Goal: Task Accomplishment & Management: Manage account settings

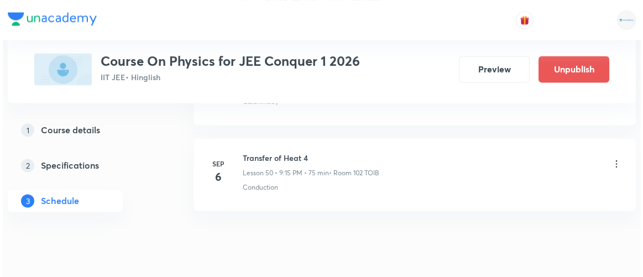
scroll to position [4947, 0]
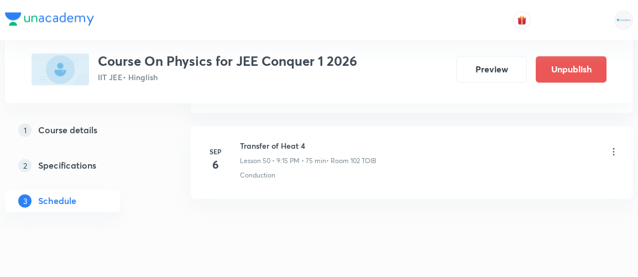
click at [613, 148] on icon at bounding box center [614, 151] width 2 height 7
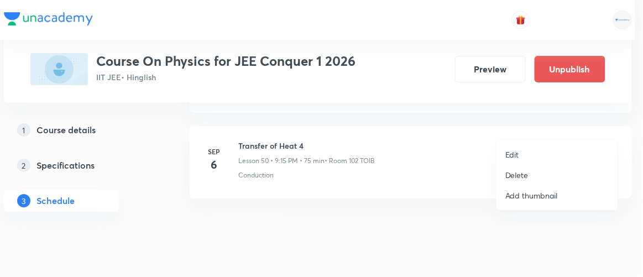
click at [516, 155] on p "Edit" at bounding box center [513, 155] width 14 height 12
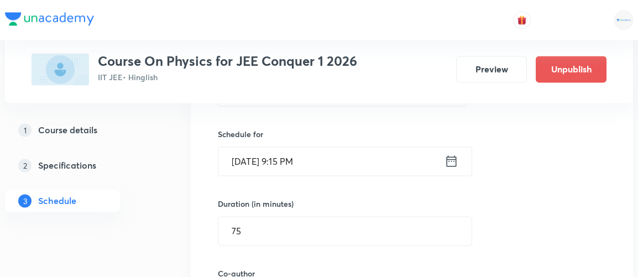
scroll to position [4459, 0]
click at [451, 154] on icon at bounding box center [452, 161] width 14 height 15
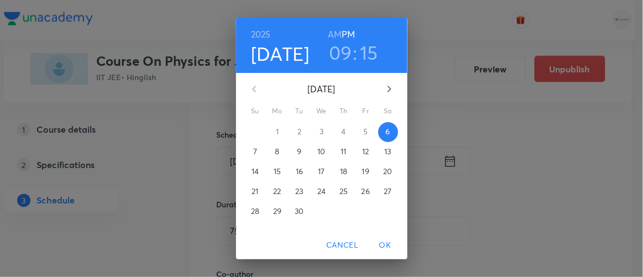
click at [335, 35] on h6 "AM" at bounding box center [335, 34] width 14 height 15
click at [392, 244] on span "OK" at bounding box center [385, 245] width 27 height 14
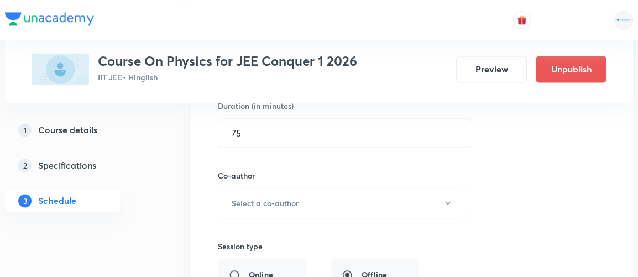
scroll to position [4559, 0]
click at [282, 196] on h6 "Select a co-author" at bounding box center [265, 202] width 67 height 12
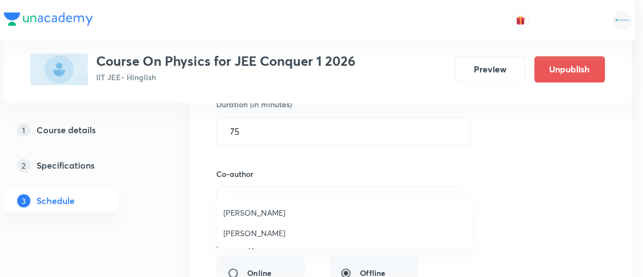
click at [256, 209] on span "[PERSON_NAME]" at bounding box center [344, 213] width 242 height 12
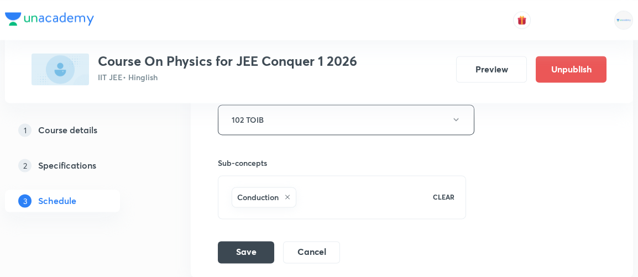
scroll to position [4786, 0]
click at [256, 240] on button "Save" at bounding box center [246, 251] width 56 height 22
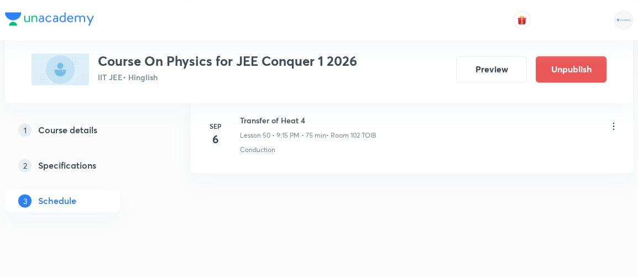
scroll to position [4370, 0]
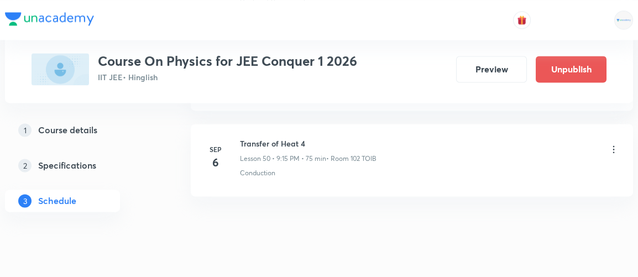
click at [612, 144] on icon at bounding box center [613, 149] width 11 height 11
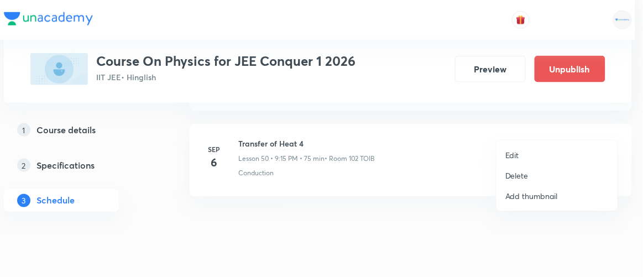
click at [510, 155] on p "Edit" at bounding box center [513, 155] width 14 height 12
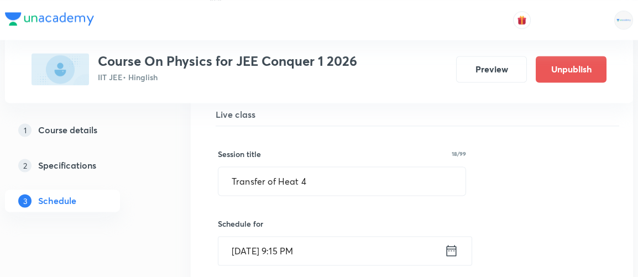
click at [453, 243] on icon at bounding box center [452, 250] width 14 height 15
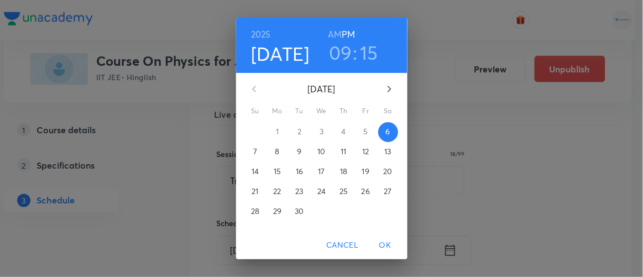
click at [334, 35] on h6 "AM" at bounding box center [335, 34] width 14 height 15
click at [391, 243] on span "OK" at bounding box center [385, 245] width 27 height 14
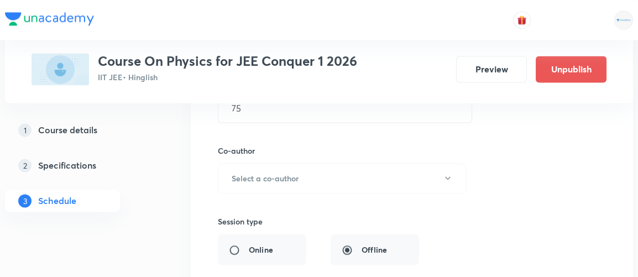
scroll to position [4597, 0]
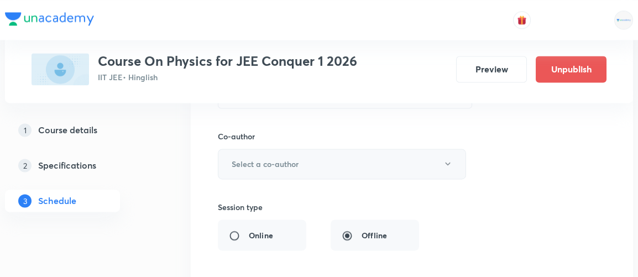
click at [284, 158] on h6 "Select a co-author" at bounding box center [265, 164] width 67 height 12
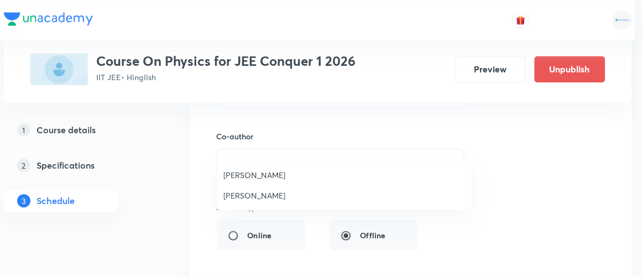
click at [261, 178] on span "[PERSON_NAME]" at bounding box center [344, 175] width 242 height 12
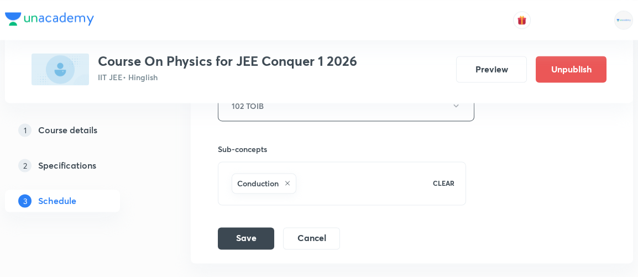
scroll to position [4817, 0]
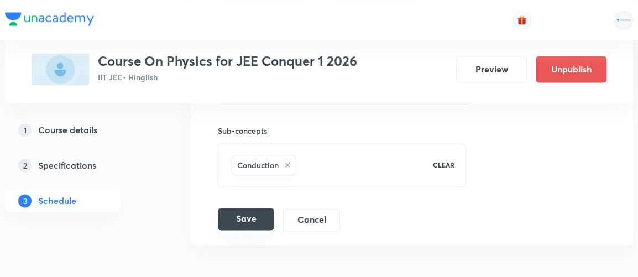
click at [253, 208] on button "Save" at bounding box center [246, 219] width 56 height 22
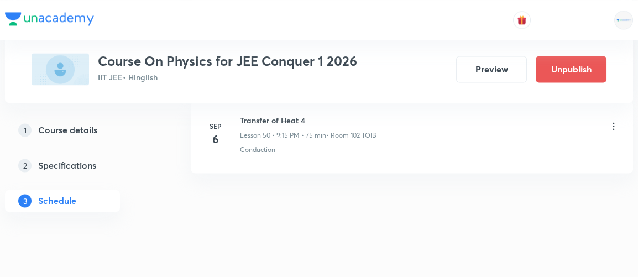
scroll to position [4370, 0]
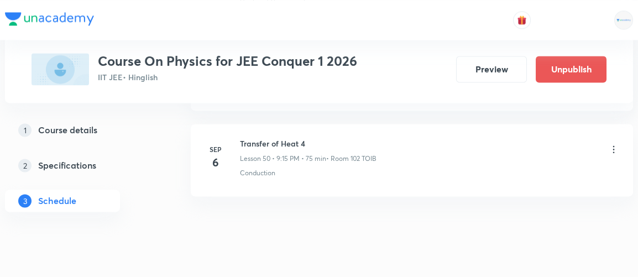
click at [613, 144] on icon at bounding box center [613, 149] width 11 height 11
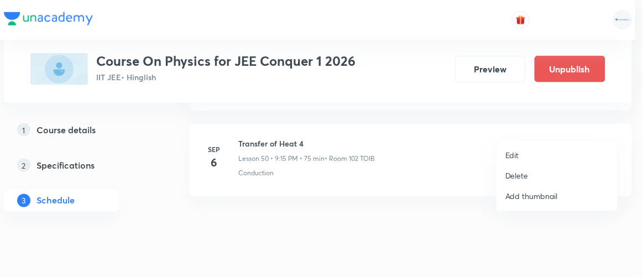
click at [519, 154] on li "Edit" at bounding box center [557, 155] width 121 height 20
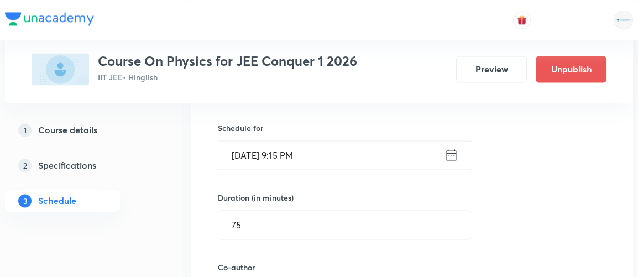
scroll to position [4467, 0]
click at [449, 148] on icon at bounding box center [452, 153] width 10 height 11
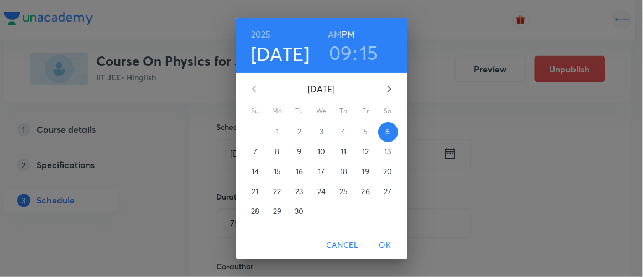
click at [332, 35] on h6 "AM" at bounding box center [335, 34] width 14 height 15
click at [386, 242] on span "OK" at bounding box center [385, 245] width 27 height 14
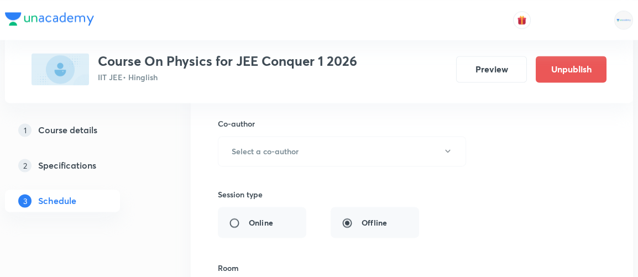
scroll to position [4609, 0]
click at [309, 136] on button "Select a co-author" at bounding box center [342, 151] width 248 height 30
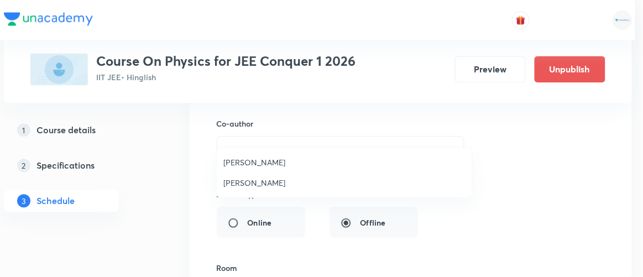
click at [259, 160] on span "[PERSON_NAME]" at bounding box center [344, 163] width 242 height 12
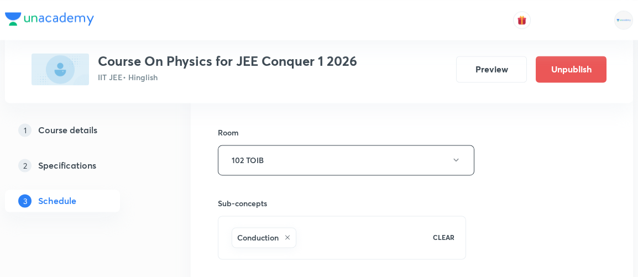
scroll to position [4771, 0]
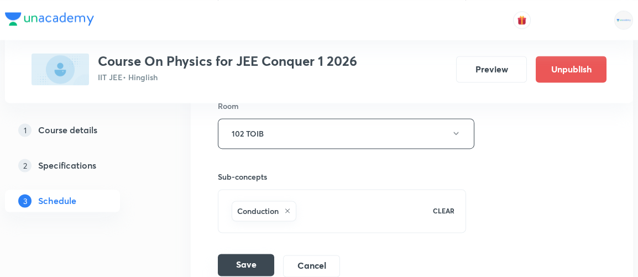
click at [241, 254] on button "Save" at bounding box center [246, 265] width 56 height 22
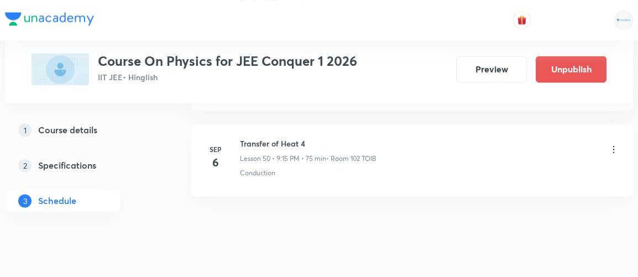
click at [615, 144] on icon at bounding box center [613, 149] width 11 height 11
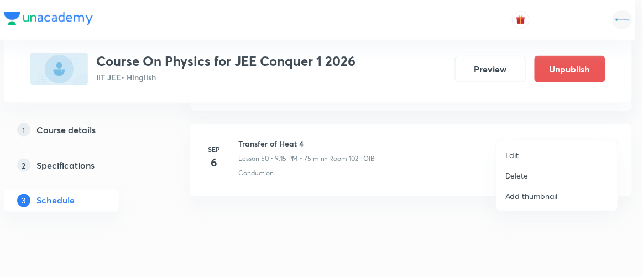
click at [516, 159] on p "Edit" at bounding box center [513, 155] width 14 height 12
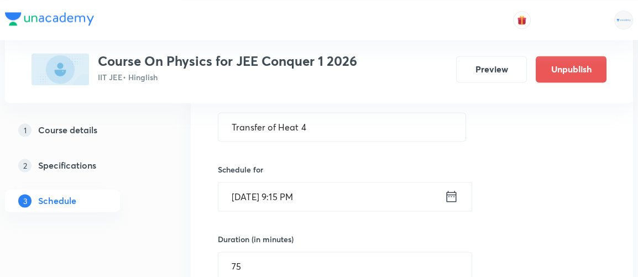
scroll to position [4435, 0]
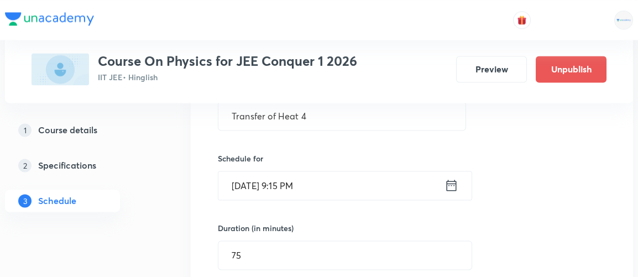
click at [456, 180] on icon at bounding box center [452, 185] width 10 height 11
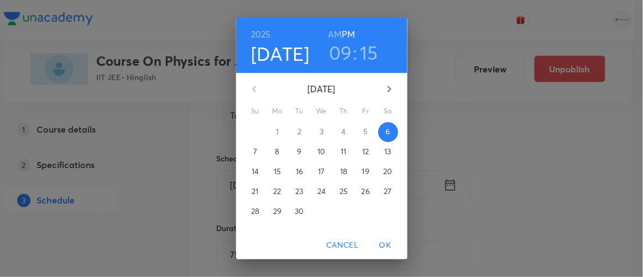
click at [253, 153] on p "7" at bounding box center [255, 151] width 4 height 11
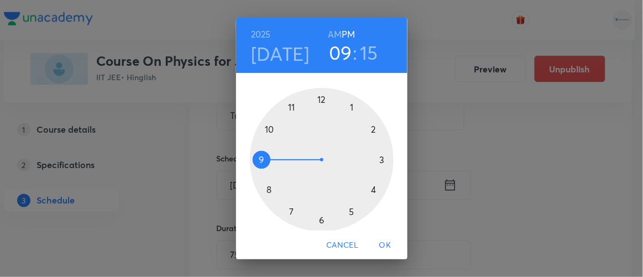
click at [331, 33] on h6 "AM" at bounding box center [335, 34] width 14 height 15
click at [385, 244] on span "OK" at bounding box center [385, 245] width 27 height 14
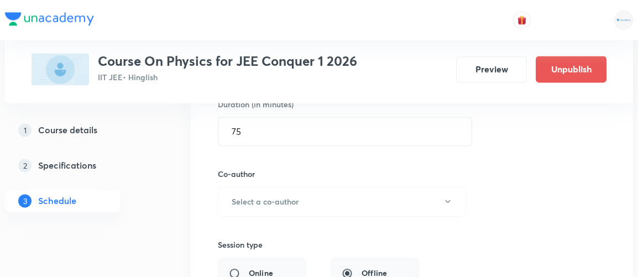
scroll to position [4560, 0]
click at [304, 185] on button "Select a co-author" at bounding box center [342, 200] width 248 height 30
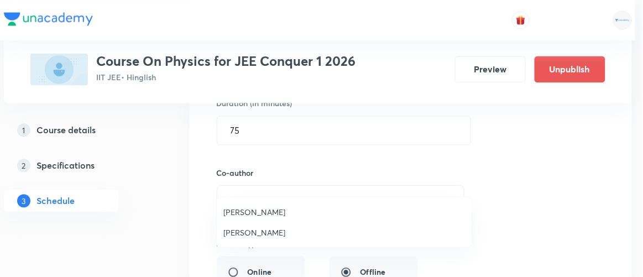
click at [268, 214] on span "[PERSON_NAME]" at bounding box center [344, 212] width 242 height 12
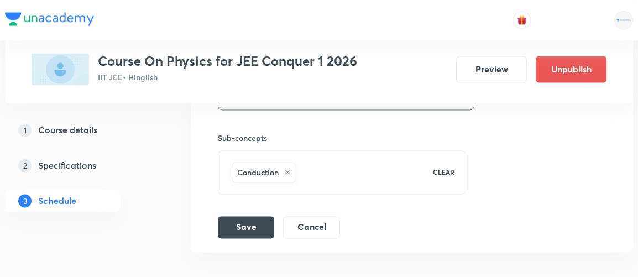
scroll to position [4811, 0]
click at [256, 214] on button "Save" at bounding box center [246, 225] width 56 height 22
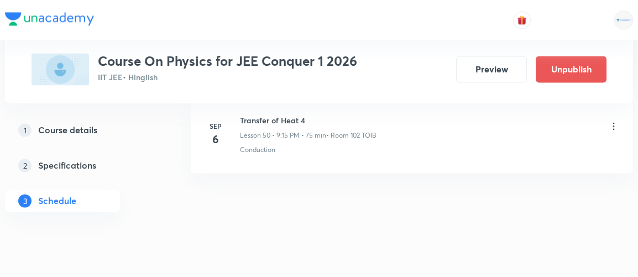
scroll to position [4370, 0]
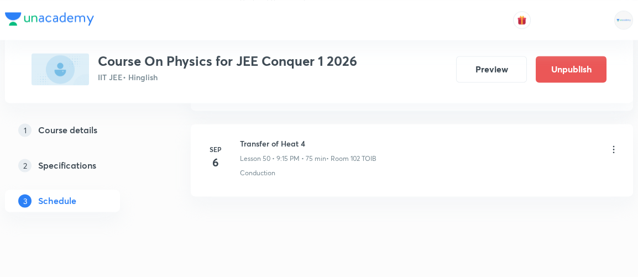
click at [612, 144] on icon at bounding box center [613, 149] width 11 height 11
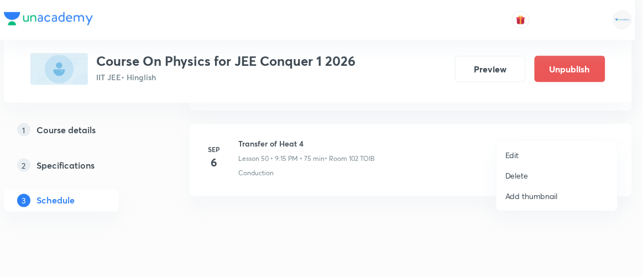
click at [513, 160] on p "Edit" at bounding box center [513, 155] width 14 height 12
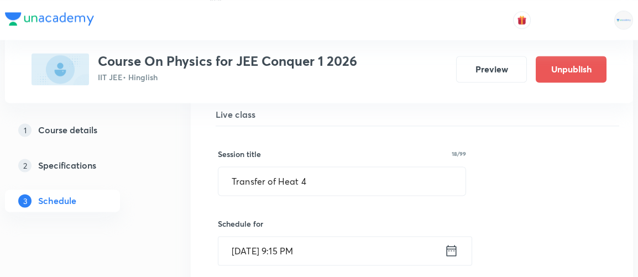
click at [454, 243] on icon at bounding box center [452, 250] width 14 height 15
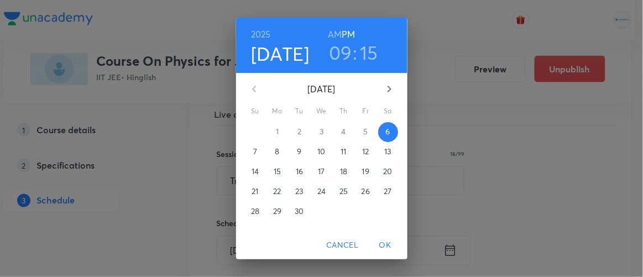
click at [334, 33] on h6 "AM" at bounding box center [335, 34] width 14 height 15
click at [336, 55] on h3 "09" at bounding box center [340, 52] width 23 height 23
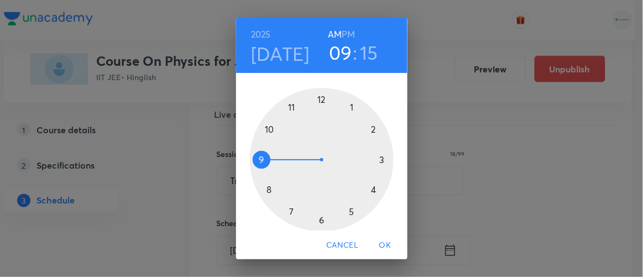
click at [389, 246] on span "OK" at bounding box center [385, 245] width 27 height 14
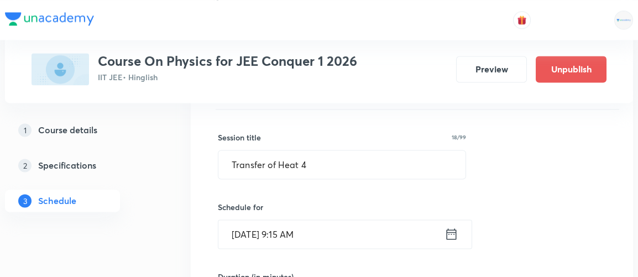
scroll to position [4387, 0]
click at [452, 225] on icon at bounding box center [452, 232] width 14 height 15
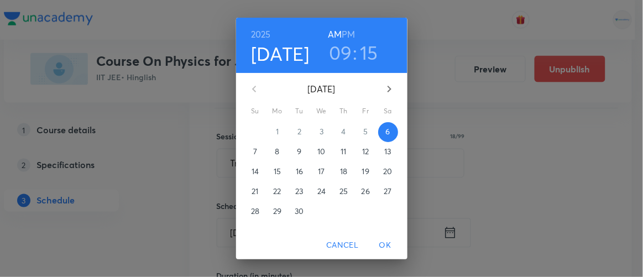
click at [253, 149] on span "7" at bounding box center [256, 151] width 20 height 11
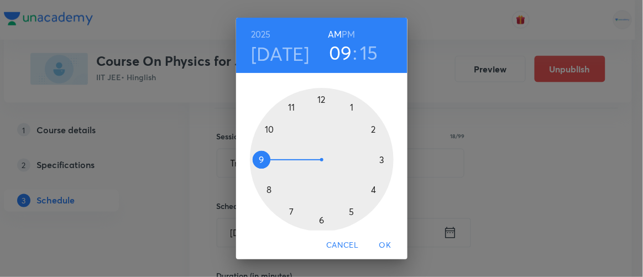
click at [387, 245] on span "OK" at bounding box center [385, 245] width 27 height 14
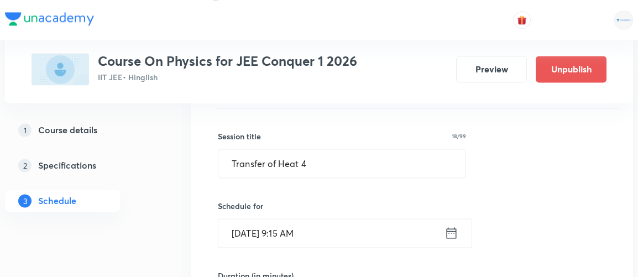
click at [448, 225] on icon at bounding box center [452, 232] width 14 height 15
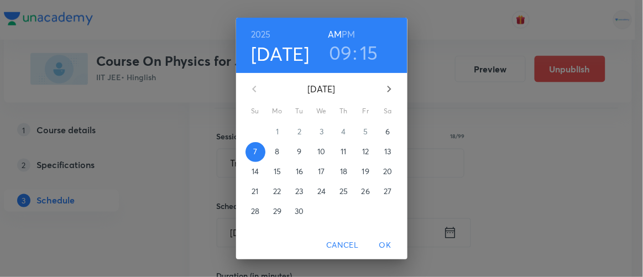
click at [386, 131] on p "6" at bounding box center [388, 131] width 4 height 11
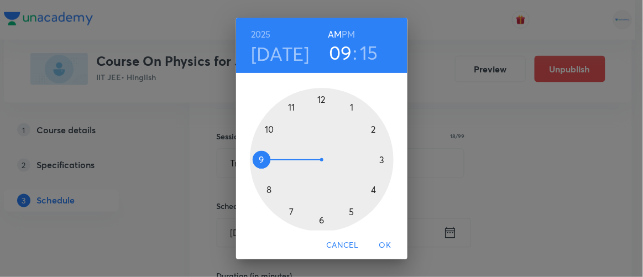
click at [388, 242] on span "OK" at bounding box center [385, 245] width 27 height 14
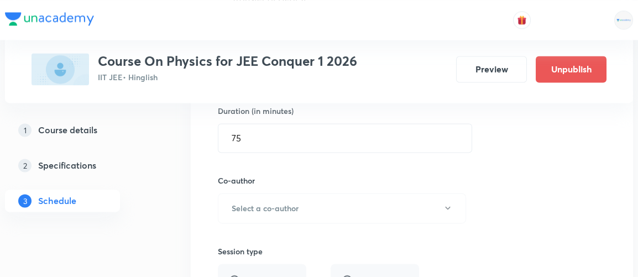
scroll to position [4553, 0]
click at [296, 202] on h6 "Select a co-author" at bounding box center [265, 208] width 67 height 12
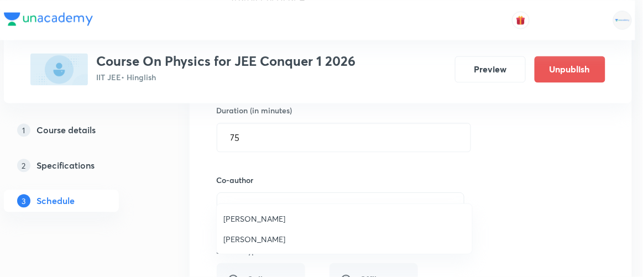
click at [266, 217] on span "[PERSON_NAME]" at bounding box center [344, 219] width 242 height 12
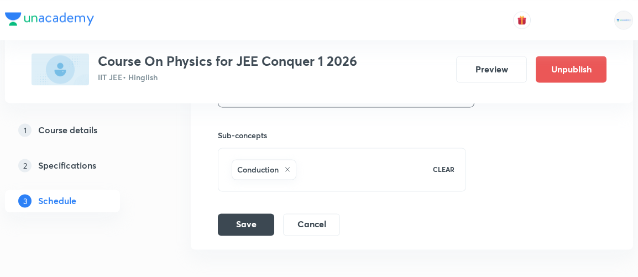
scroll to position [4813, 0]
click at [258, 212] on button "Save" at bounding box center [246, 223] width 56 height 22
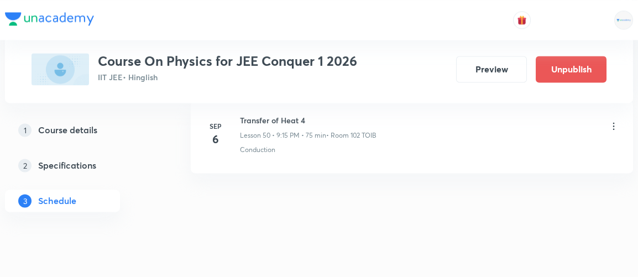
scroll to position [4370, 0]
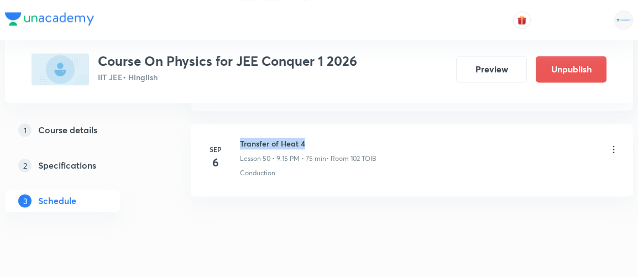
drag, startPoint x: 241, startPoint y: 120, endPoint x: 317, endPoint y: 120, distance: 76.3
click at [317, 138] on h6 "Transfer of Heat 4" at bounding box center [308, 144] width 137 height 12
copy h6 "Transfer of Heat 4"
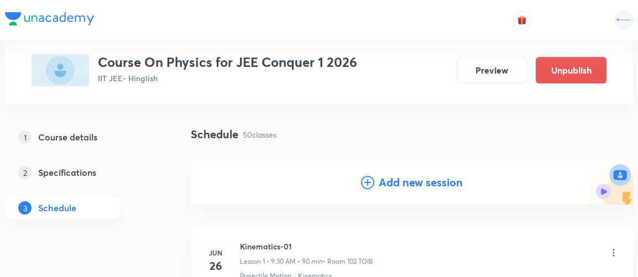
scroll to position [55, 0]
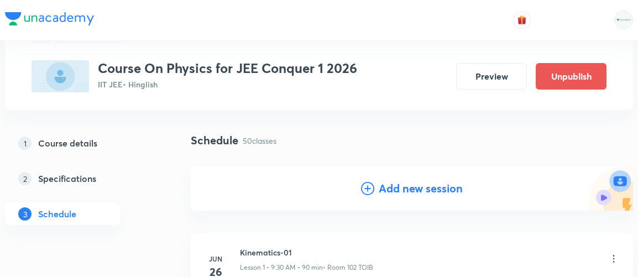
click at [435, 190] on h4 "Add new session" at bounding box center [421, 188] width 84 height 17
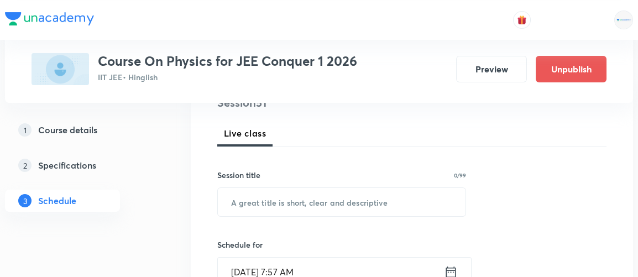
scroll to position [144, 0]
click at [363, 199] on input "text" at bounding box center [342, 202] width 248 height 28
paste input "Transfer of Heat 4"
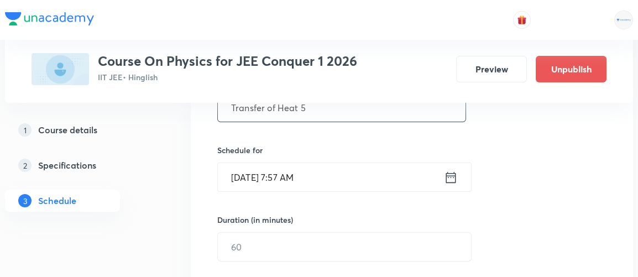
scroll to position [239, 0]
type input "Transfer of Heat 5"
click at [447, 173] on icon at bounding box center [451, 177] width 14 height 15
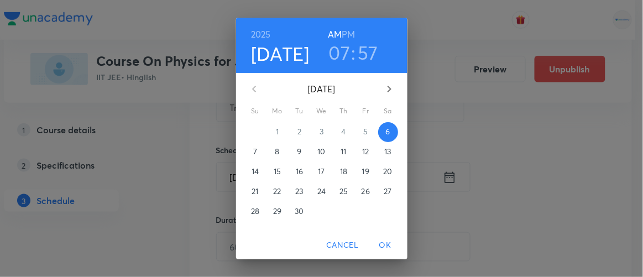
click at [335, 49] on h3 "07" at bounding box center [340, 52] width 22 height 23
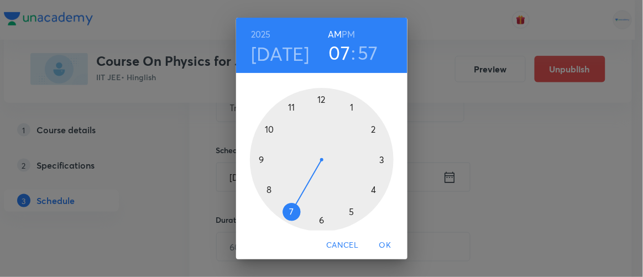
click at [256, 158] on div at bounding box center [322, 160] width 144 height 144
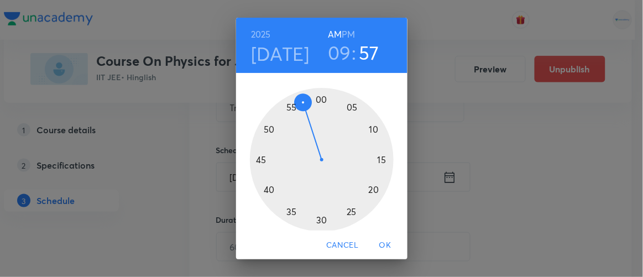
click at [378, 159] on div at bounding box center [322, 160] width 144 height 144
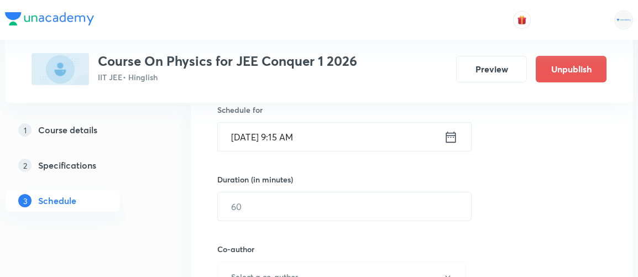
scroll to position [281, 0]
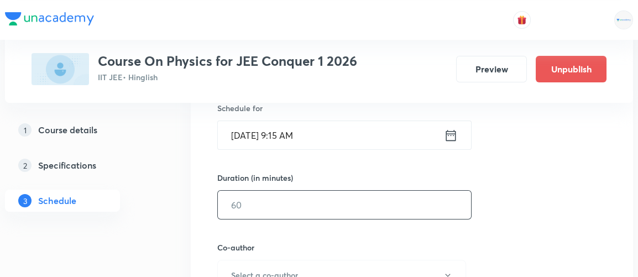
click at [275, 192] on input "text" at bounding box center [344, 205] width 253 height 28
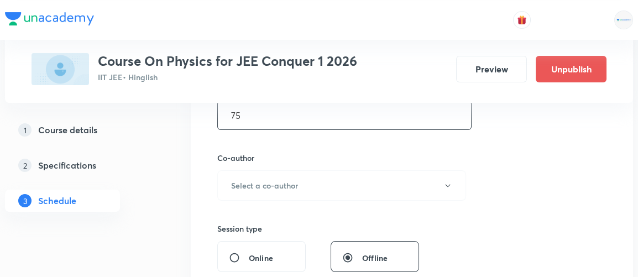
scroll to position [372, 0]
type input "75"
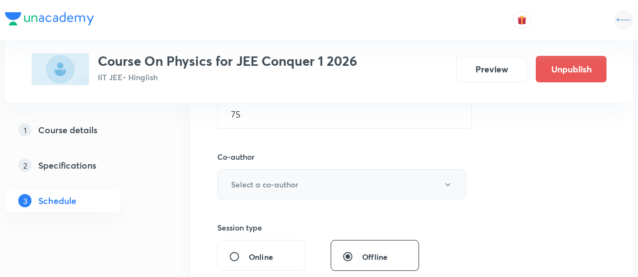
click at [275, 184] on h6 "Select a co-author" at bounding box center [264, 185] width 67 height 12
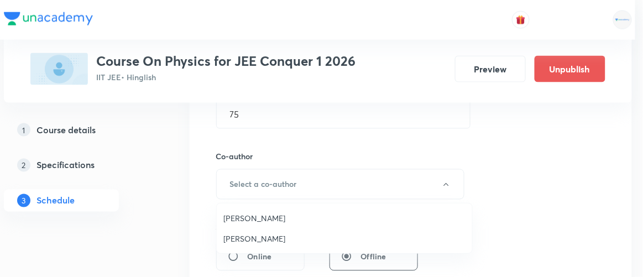
click at [250, 216] on span "[PERSON_NAME]" at bounding box center [344, 218] width 242 height 12
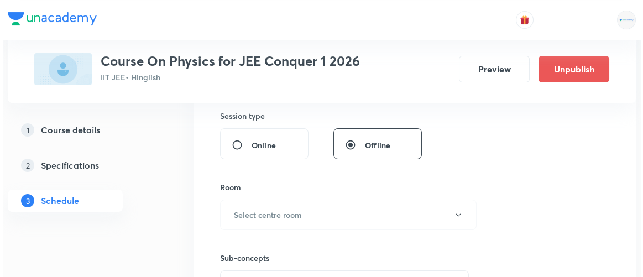
scroll to position [503, 0]
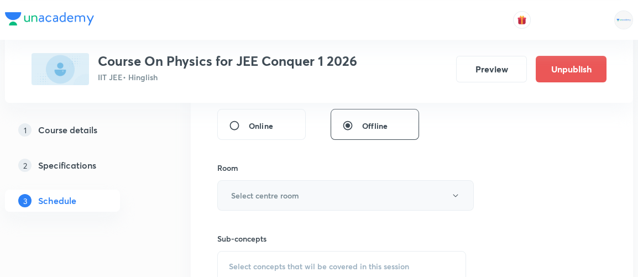
click at [263, 190] on h6 "Select centre room" at bounding box center [265, 196] width 68 height 12
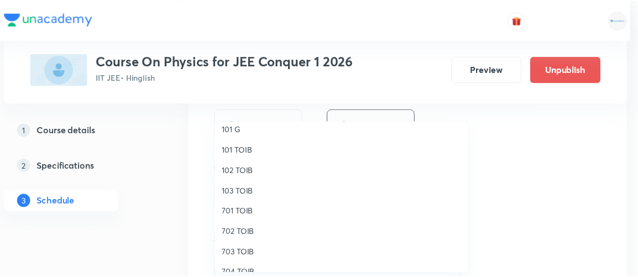
scroll to position [26, 0]
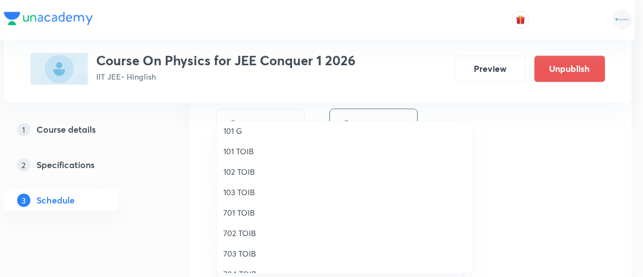
click at [252, 171] on span "102 TOIB" at bounding box center [344, 172] width 242 height 12
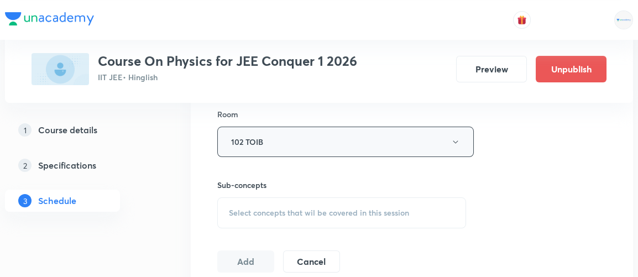
scroll to position [571, 0]
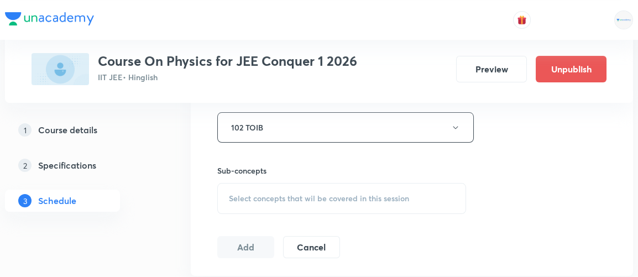
click at [290, 194] on span "Select concepts that wil be covered in this session" at bounding box center [319, 198] width 180 height 9
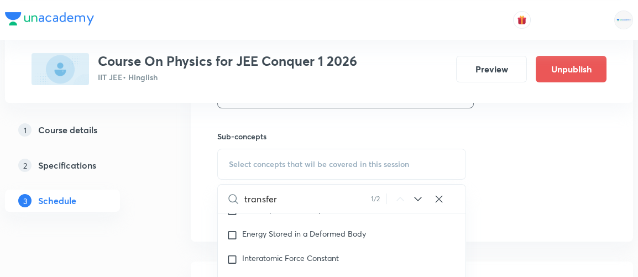
scroll to position [5565, 0]
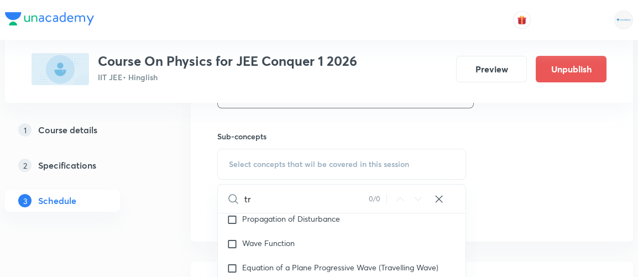
type input "t"
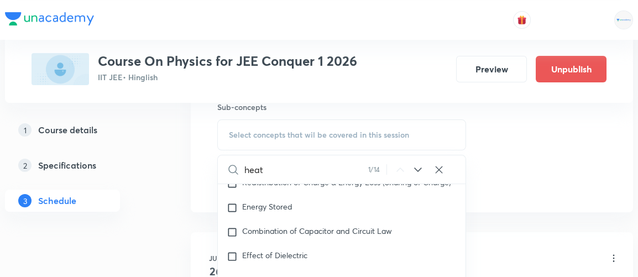
scroll to position [633, 0]
type input "heat"
click at [418, 164] on icon at bounding box center [418, 170] width 13 height 13
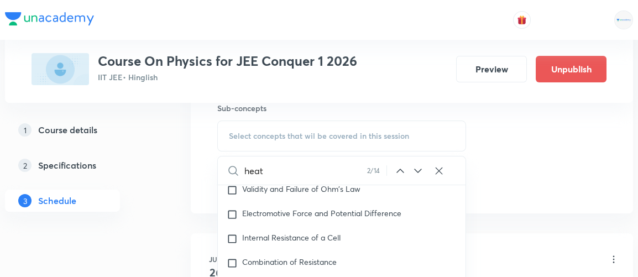
scroll to position [11196, 0]
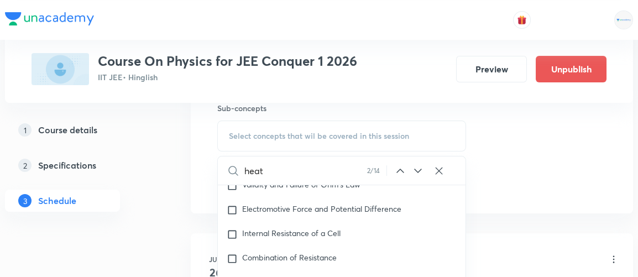
click at [418, 164] on icon at bounding box center [418, 170] width 13 height 13
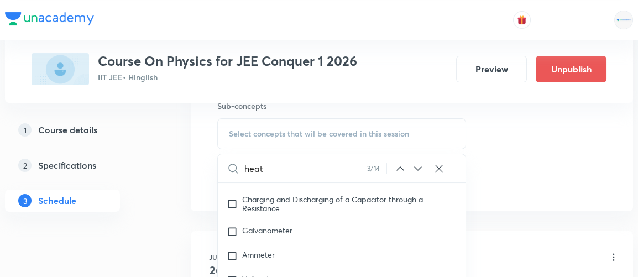
scroll to position [634, 0]
click at [418, 168] on icon at bounding box center [418, 169] width 13 height 13
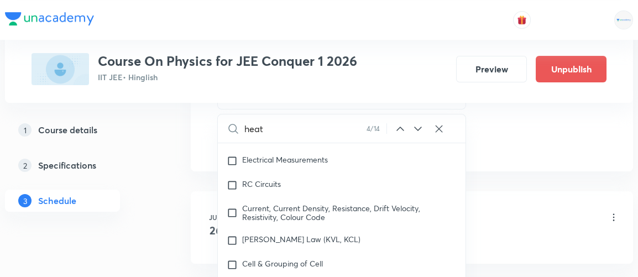
scroll to position [675, 0]
click at [417, 128] on icon at bounding box center [418, 129] width 13 height 13
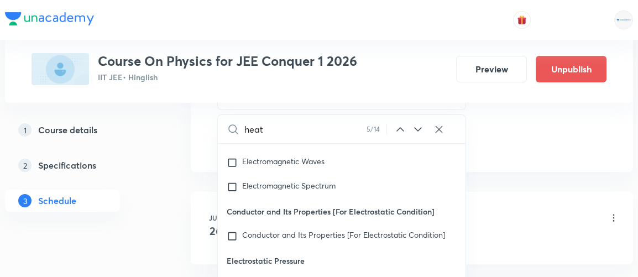
scroll to position [13479, 0]
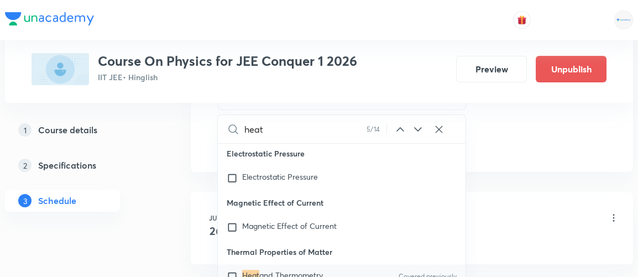
click at [417, 128] on icon at bounding box center [418, 129] width 13 height 13
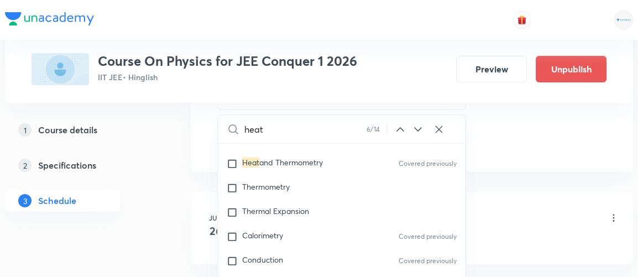
scroll to position [13625, 0]
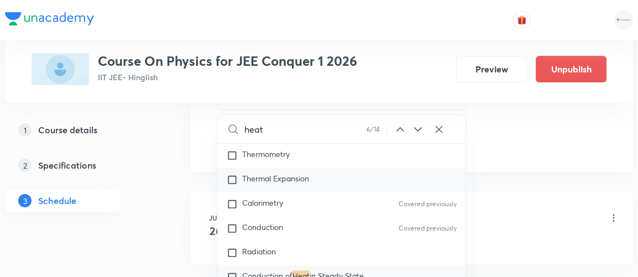
click at [248, 183] on span "Thermal Expansion" at bounding box center [275, 178] width 67 height 11
checkbox input "true"
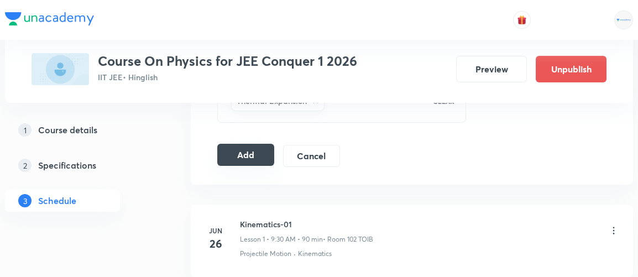
click at [246, 155] on button "Add" at bounding box center [245, 155] width 57 height 22
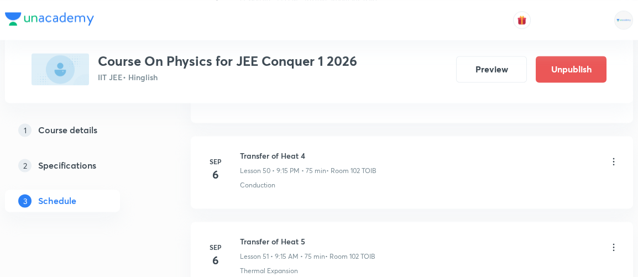
scroll to position [4351, 0]
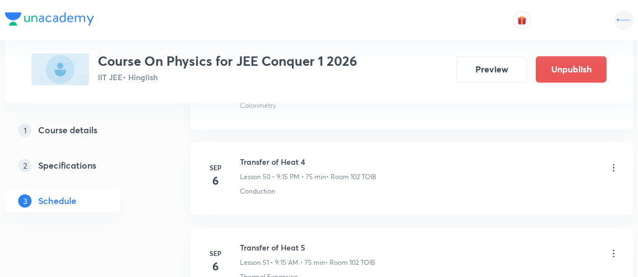
click at [612, 162] on icon at bounding box center [613, 167] width 11 height 11
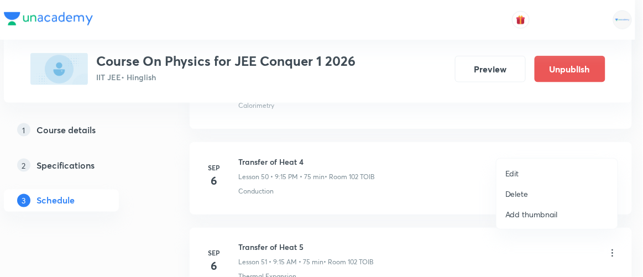
click at [518, 174] on p "Edit" at bounding box center [513, 174] width 14 height 12
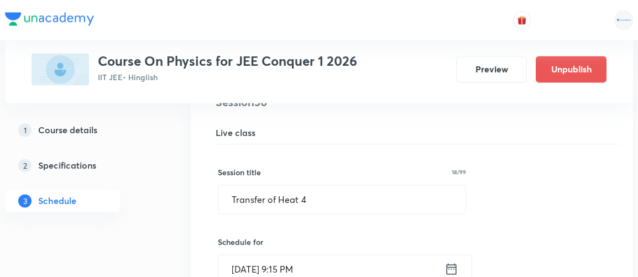
click at [451, 263] on icon at bounding box center [452, 268] width 10 height 11
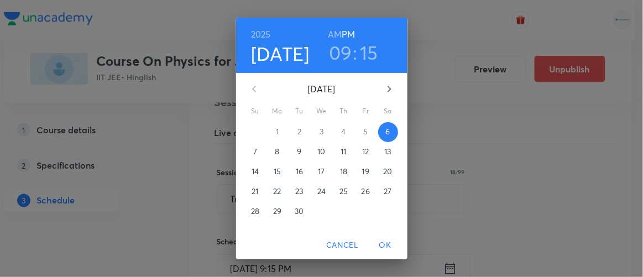
click at [278, 152] on span "8" at bounding box center [278, 151] width 20 height 11
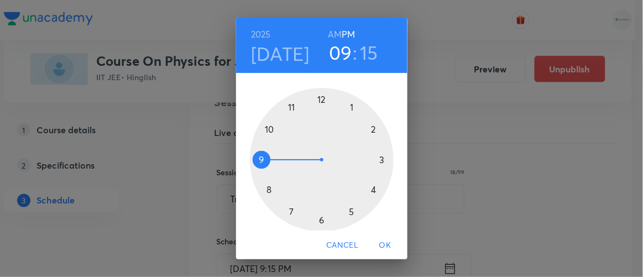
click at [393, 245] on span "OK" at bounding box center [385, 245] width 27 height 14
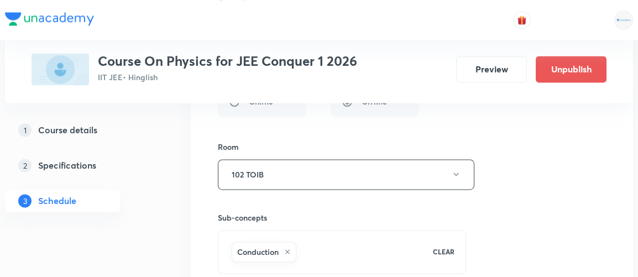
scroll to position [4832, 0]
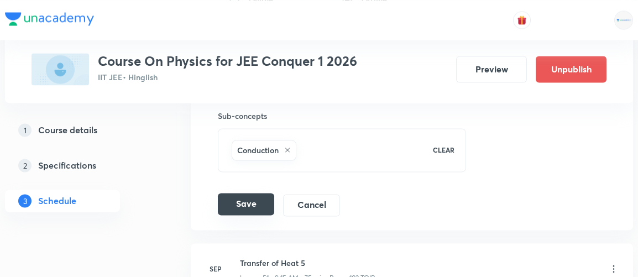
click at [252, 193] on button "Save" at bounding box center [246, 204] width 56 height 22
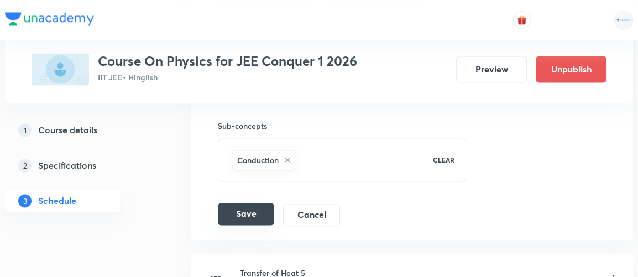
click at [249, 203] on button "Save" at bounding box center [246, 214] width 56 height 22
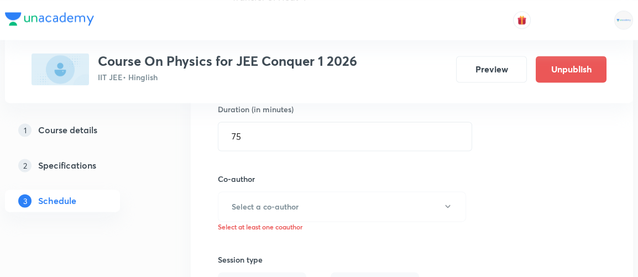
scroll to position [4553, 0]
click at [316, 192] on button "Select a co-author" at bounding box center [342, 207] width 248 height 30
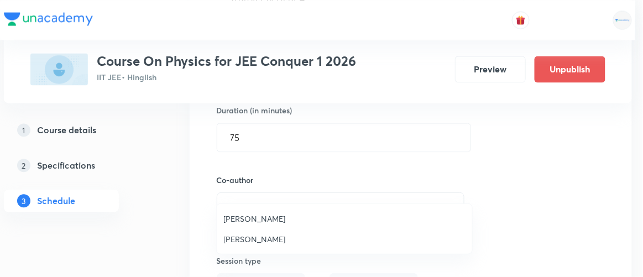
click at [259, 227] on li "[PERSON_NAME]" at bounding box center [345, 219] width 256 height 20
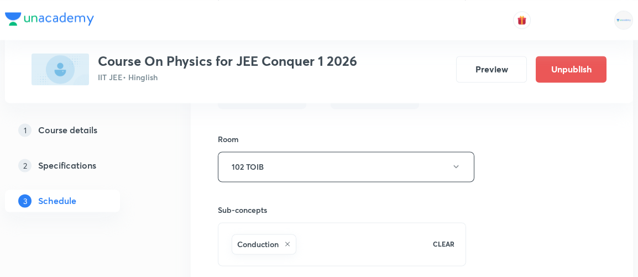
scroll to position [4828, 0]
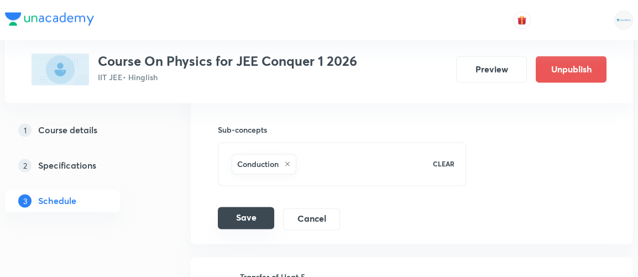
click at [262, 207] on button "Save" at bounding box center [246, 218] width 56 height 22
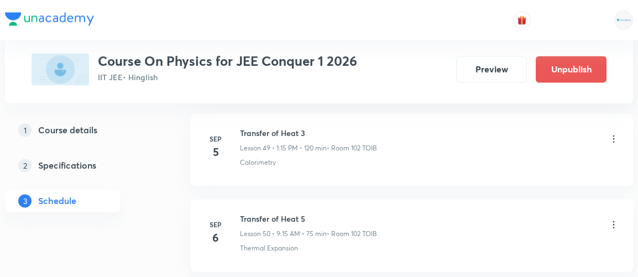
scroll to position [4295, 0]
